Goal: Find specific page/section: Find specific page/section

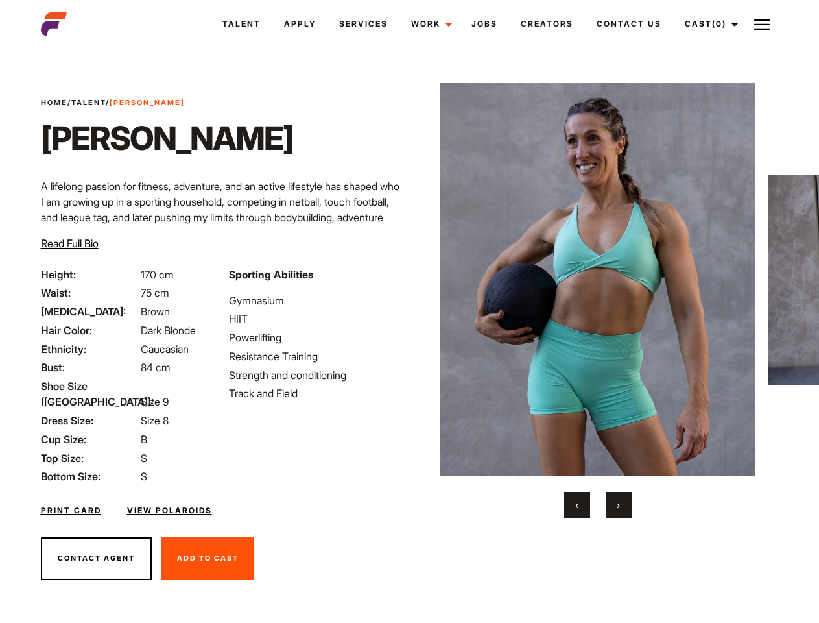
click at [708, 24] on link "Cast (0)" at bounding box center [710, 23] width 73 height 35
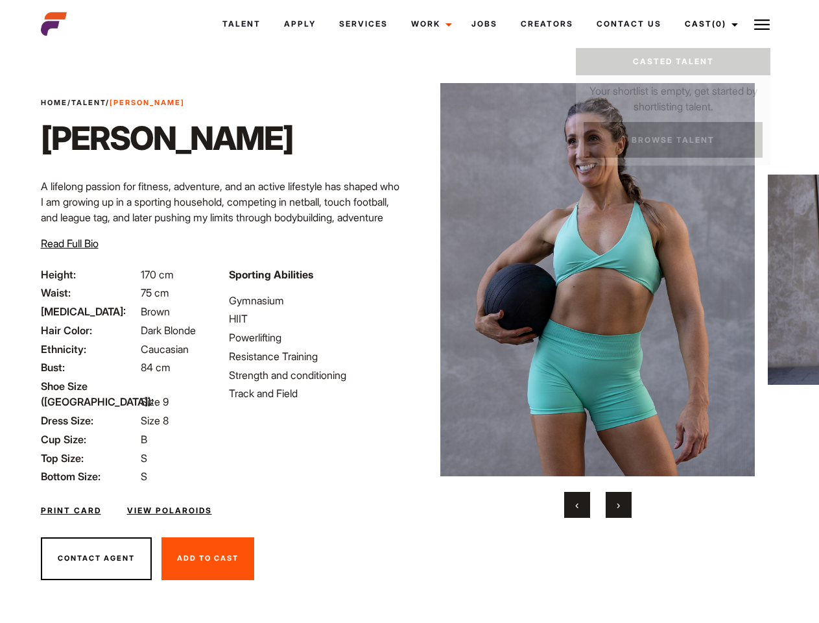
click at [762, 24] on img at bounding box center [763, 25] width 16 height 16
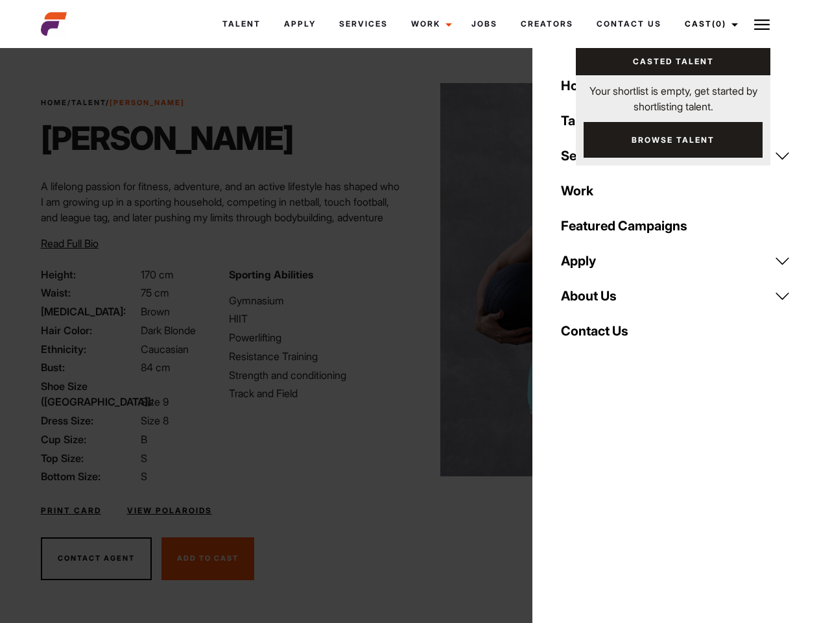
click at [598, 300] on img at bounding box center [598, 279] width 315 height 393
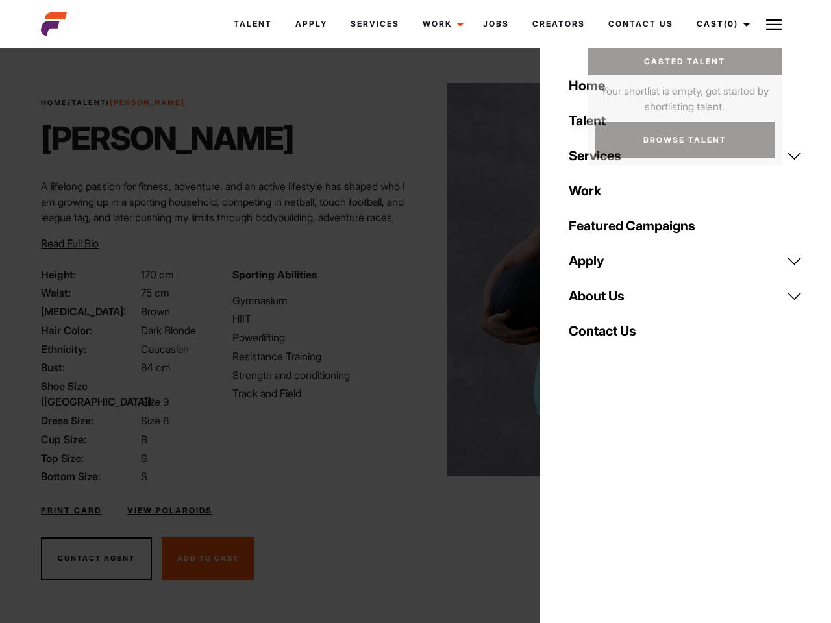
click at [409, 280] on div "Sporting Abilities Gymnasium HIIT Powerlifting Resistance Training Strength and…" at bounding box center [320, 376] width 191 height 218
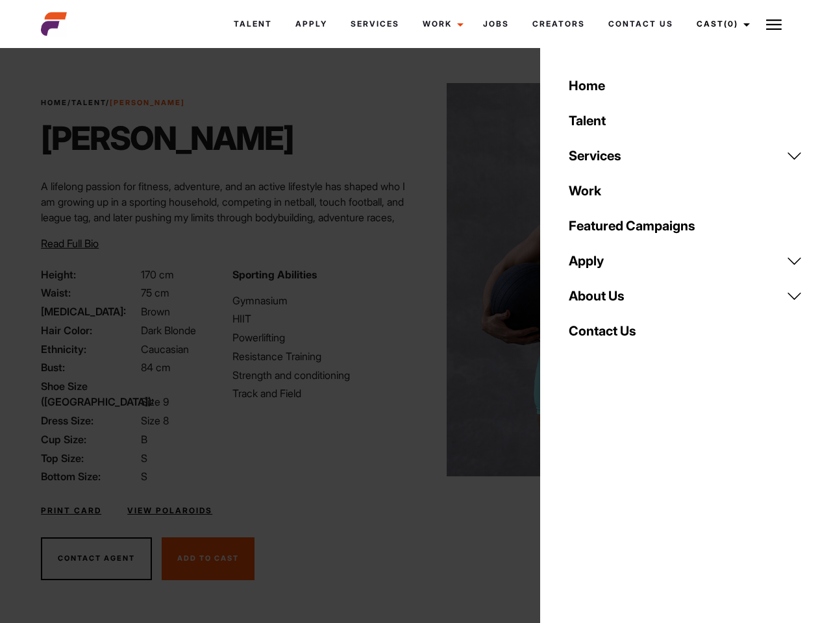
click at [577, 505] on body "Talent Apply Services Work Campaigns Jobs Creators Contact Us Cast (0) Casted T…" at bounding box center [415, 350] width 831 height 596
click at [619, 505] on div "Home Talent Services Talent Casting Photography Videography Creative Hair and M…" at bounding box center [685, 311] width 291 height 623
